Goal: Information Seeking & Learning: Learn about a topic

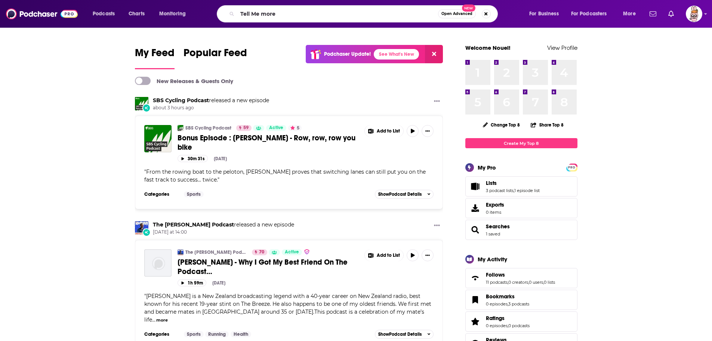
type input "Tell Me more"
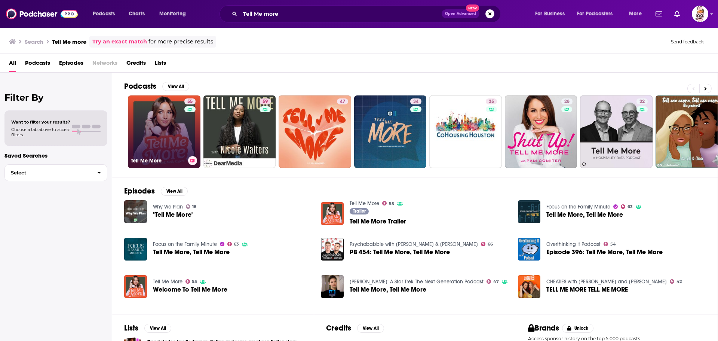
click at [158, 136] on link "55 Tell Me More" at bounding box center [164, 131] width 73 height 73
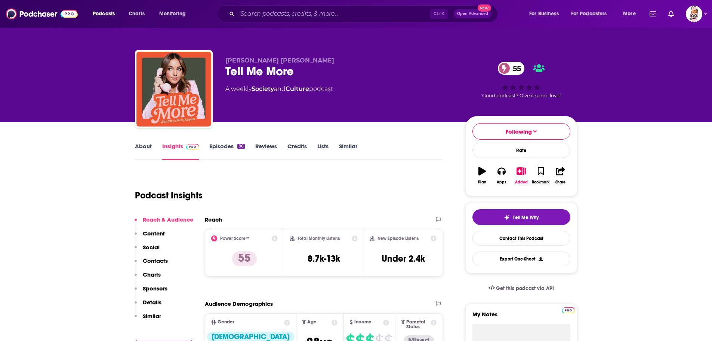
click at [145, 149] on link "About" at bounding box center [143, 150] width 17 height 17
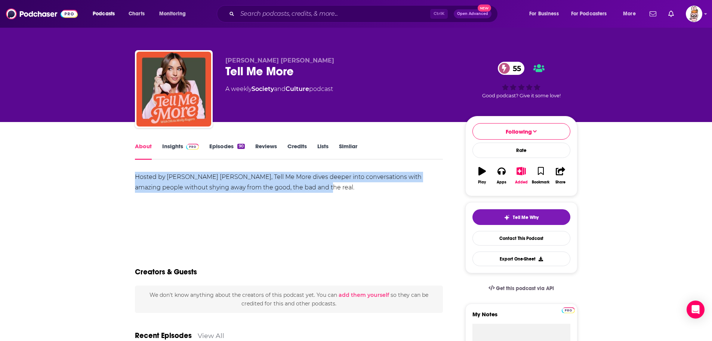
drag, startPoint x: 236, startPoint y: 181, endPoint x: 113, endPoint y: 177, distance: 123.1
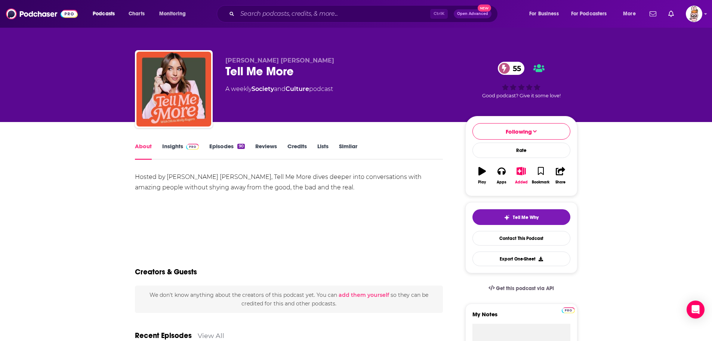
click at [166, 142] on div "About Insights Episodes 90 Reviews Credits Lists Similar" at bounding box center [289, 150] width 309 height 18
click at [178, 147] on link "Insights" at bounding box center [180, 150] width 37 height 17
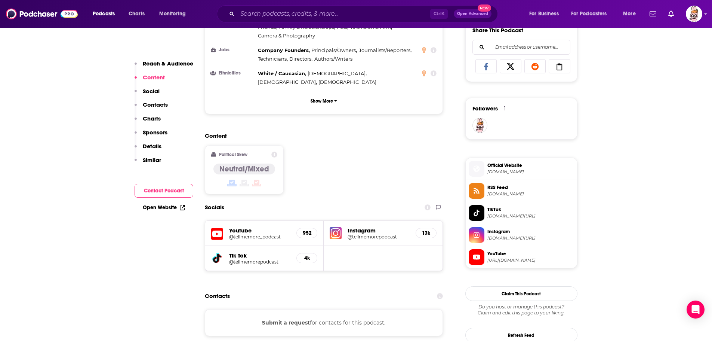
scroll to position [598, 0]
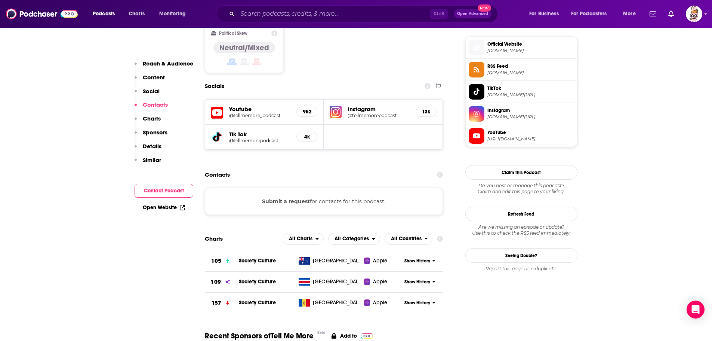
click at [365, 105] on h5 "Instagram" at bounding box center [379, 108] width 62 height 7
click at [340, 106] on img at bounding box center [336, 112] width 12 height 12
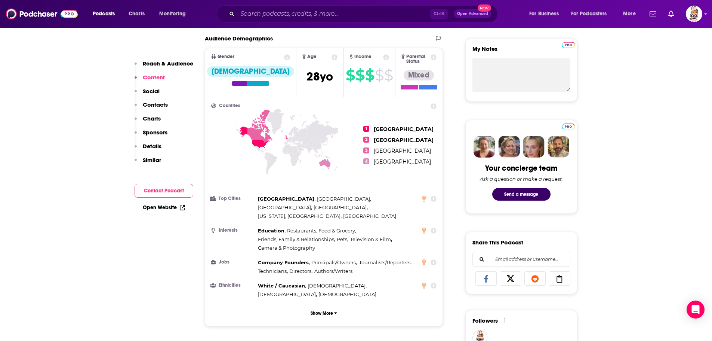
scroll to position [150, 0]
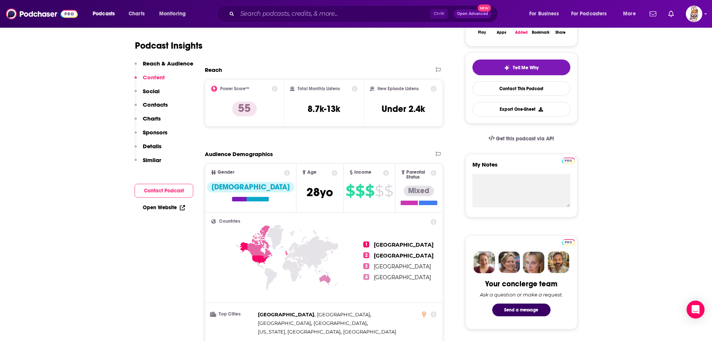
drag, startPoint x: 347, startPoint y: 139, endPoint x: 336, endPoint y: 145, distance: 12.2
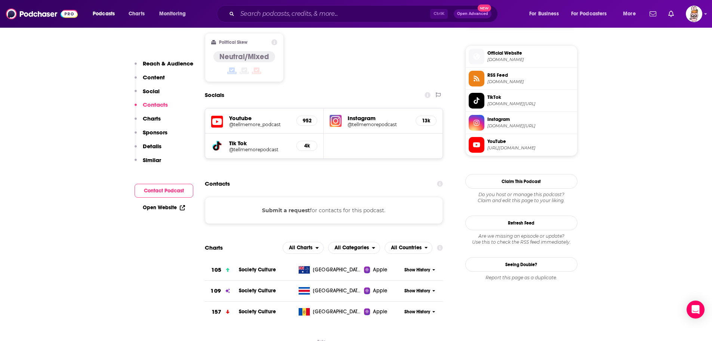
scroll to position [598, 0]
